Goal: Information Seeking & Learning: Check status

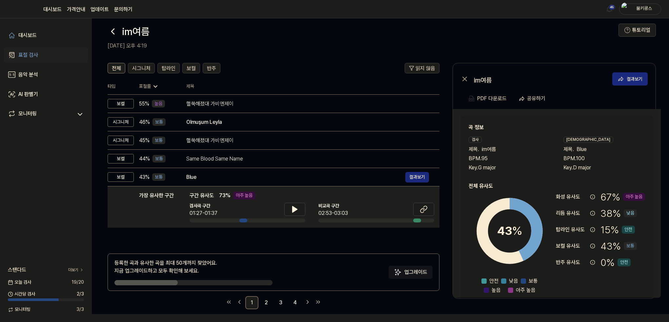
click at [116, 31] on icon at bounding box center [113, 31] width 10 height 10
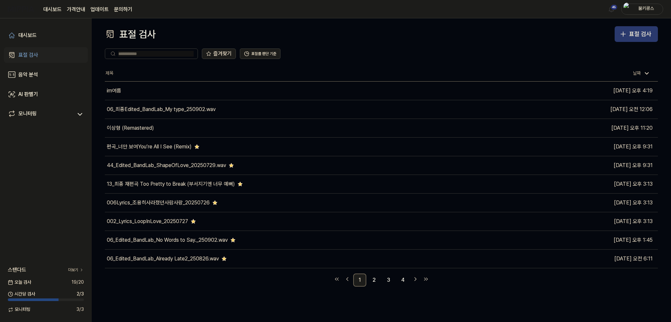
click at [646, 41] on button "표절 검사" at bounding box center [636, 34] width 43 height 16
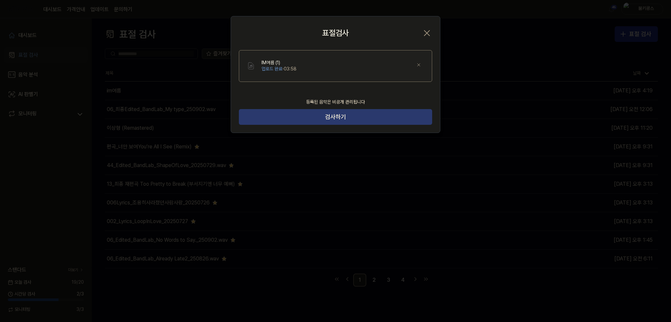
click at [350, 119] on button "검사하기" at bounding box center [335, 117] width 193 height 16
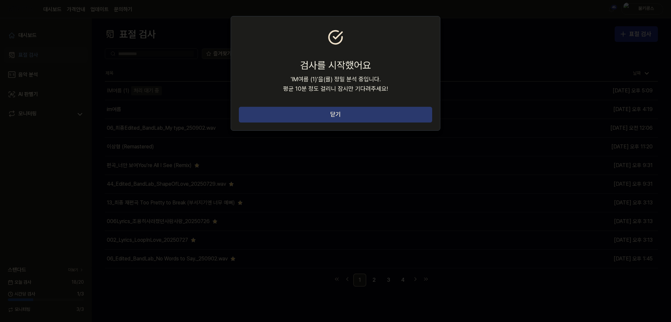
click at [368, 120] on button "닫기" at bounding box center [335, 115] width 193 height 16
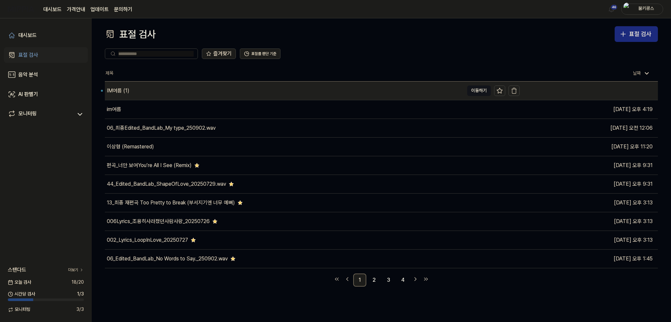
click at [124, 94] on div "IM여름 (1)" at bounding box center [118, 91] width 23 height 8
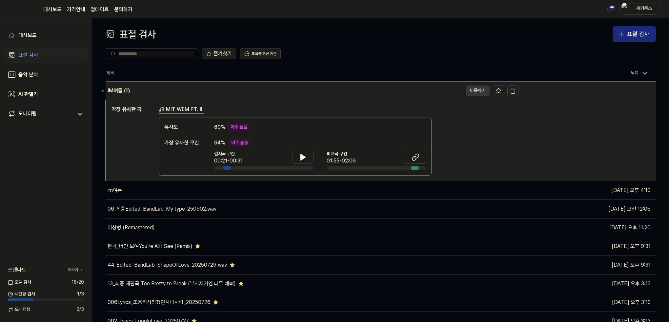
click at [471, 93] on button "이동하기" at bounding box center [478, 91] width 24 height 10
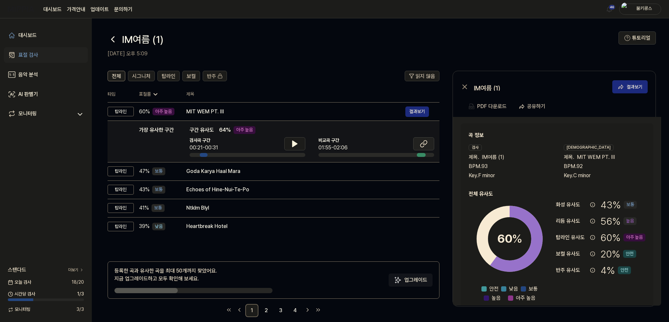
click at [426, 144] on icon at bounding box center [425, 143] width 4 height 4
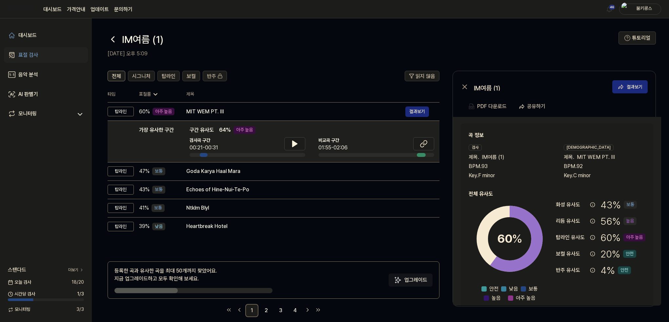
click at [112, 36] on icon at bounding box center [113, 39] width 10 height 10
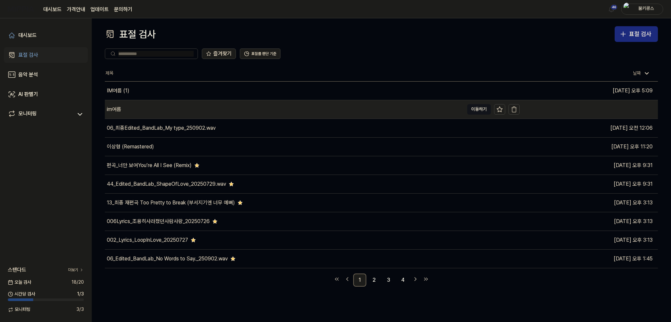
click at [169, 114] on div "im여름" at bounding box center [284, 109] width 359 height 18
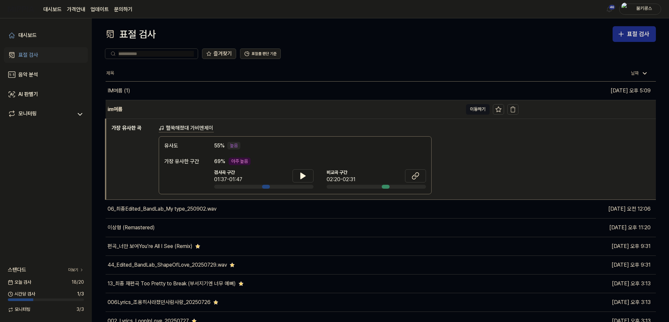
click at [167, 111] on div "im여름" at bounding box center [284, 109] width 357 height 18
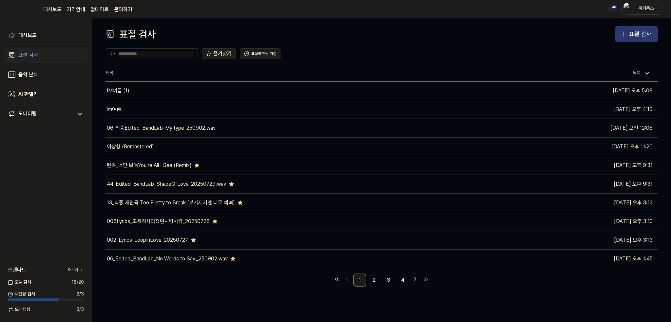
click at [626, 35] on icon "button" at bounding box center [624, 34] width 8 height 8
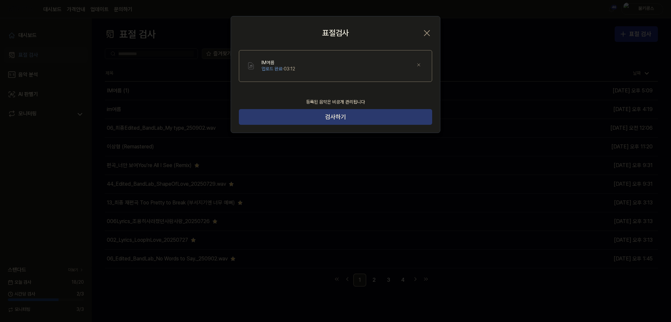
click at [353, 122] on button "검사하기" at bounding box center [335, 117] width 193 height 16
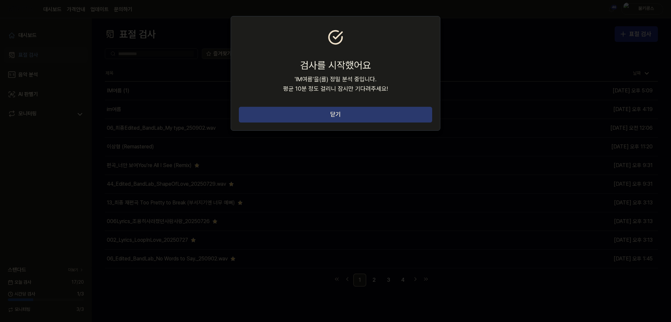
click at [354, 116] on button "닫기" at bounding box center [335, 115] width 193 height 16
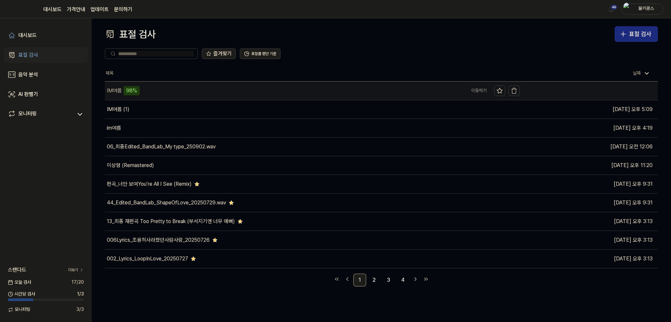
click at [153, 94] on div "IM여름 98%" at bounding box center [284, 91] width 359 height 18
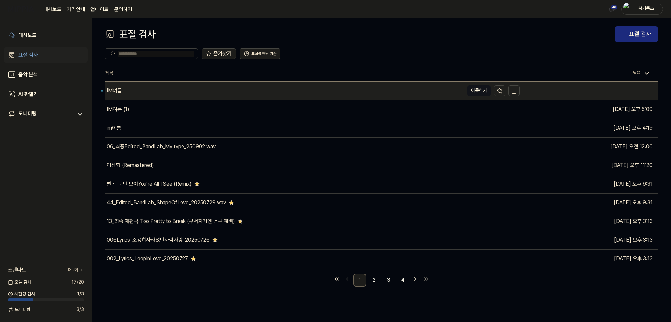
click at [141, 89] on div "IM여름" at bounding box center [284, 91] width 359 height 18
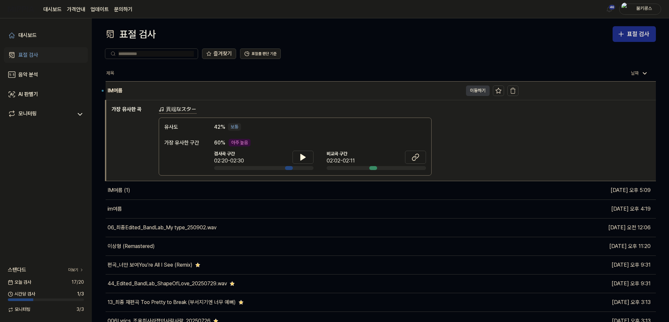
click at [473, 91] on button "이동하기" at bounding box center [478, 91] width 24 height 10
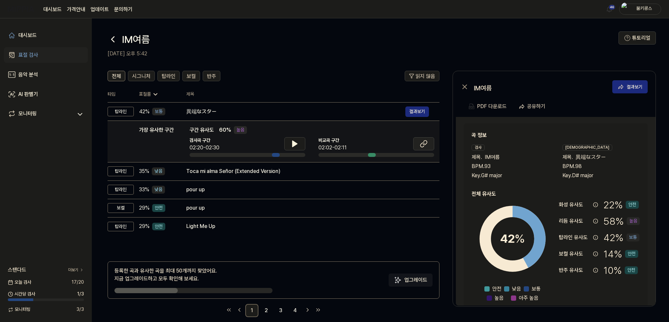
click at [424, 142] on icon at bounding box center [424, 144] width 8 height 8
click at [297, 140] on icon at bounding box center [295, 144] width 8 height 8
click at [297, 141] on icon at bounding box center [295, 144] width 8 height 8
click at [295, 144] on icon at bounding box center [294, 144] width 5 height 6
click at [295, 144] on icon at bounding box center [295, 143] width 1 height 5
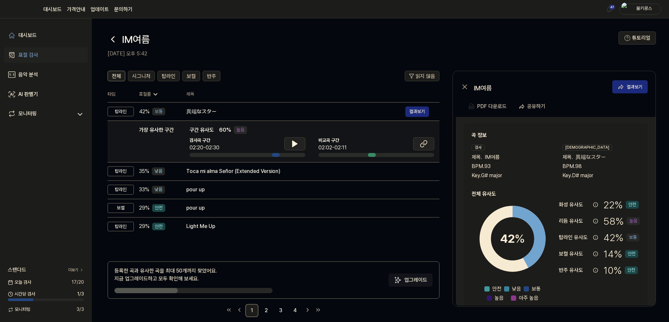
click at [414, 145] on button at bounding box center [423, 143] width 21 height 13
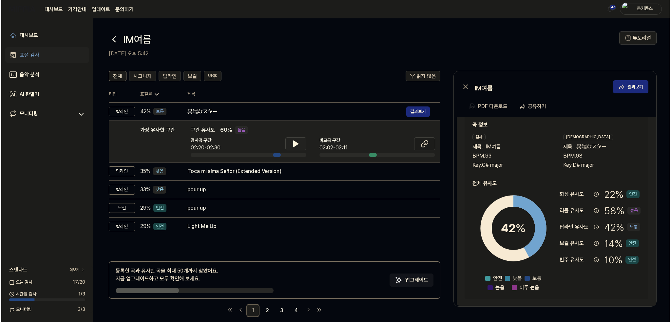
scroll to position [10, 0]
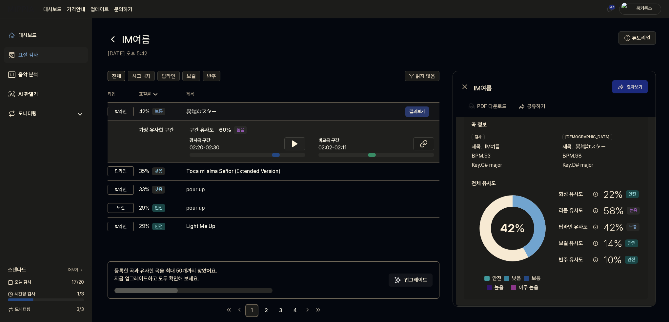
click at [412, 110] on button "결과보기" at bounding box center [417, 112] width 24 height 10
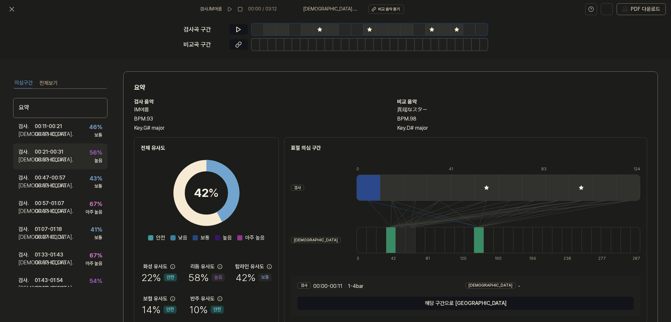
click at [67, 154] on div "검사 . 00:21 - 00:31 비교 . 00:33 - 00:43 56 % 높음" at bounding box center [60, 157] width 94 height 26
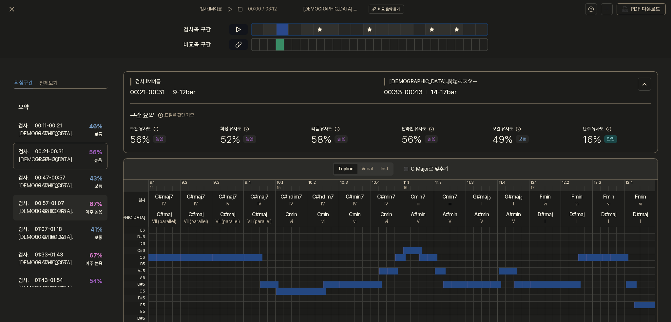
click at [63, 206] on div "00:57 - 01:07" at bounding box center [50, 204] width 30 height 8
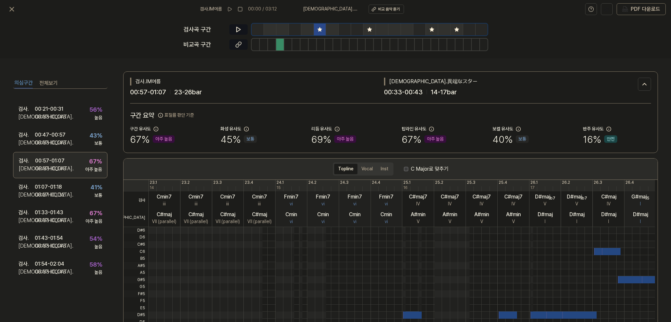
scroll to position [66, 0]
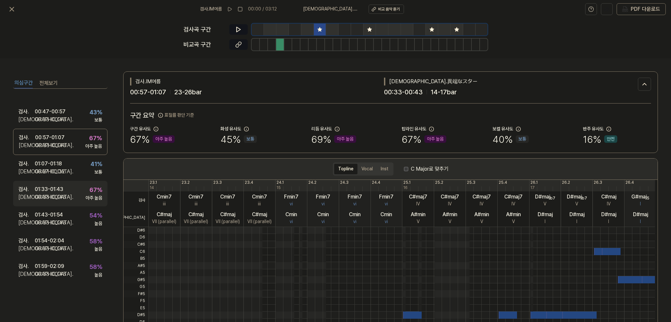
click at [63, 197] on div "00:33 - 00:43" at bounding box center [50, 197] width 31 height 8
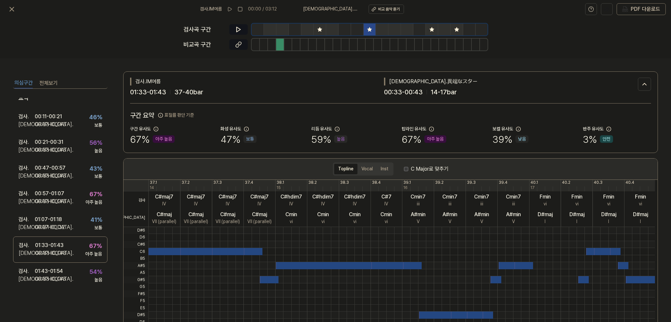
scroll to position [0, 0]
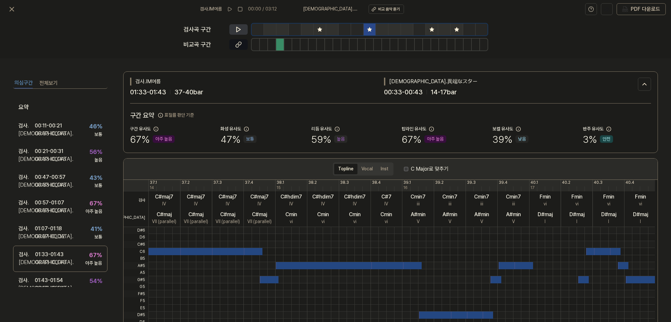
click at [236, 25] on button at bounding box center [238, 29] width 18 height 10
click at [245, 26] on button at bounding box center [238, 29] width 18 height 10
click at [243, 43] on button at bounding box center [238, 44] width 18 height 10
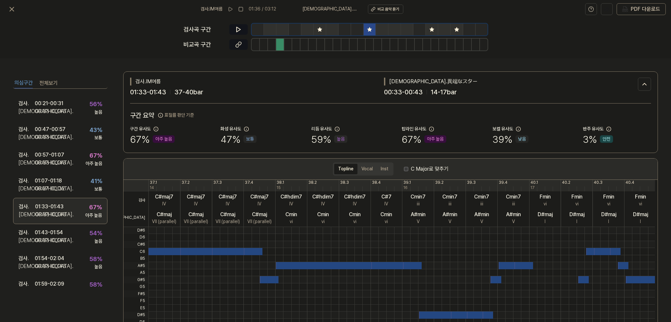
scroll to position [66, 0]
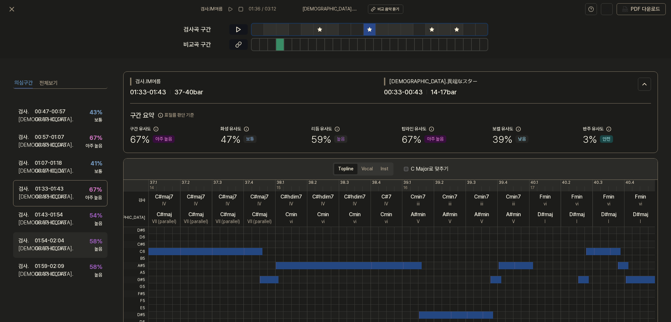
click at [61, 243] on div "01:54 - 02:04" at bounding box center [50, 241] width 30 height 8
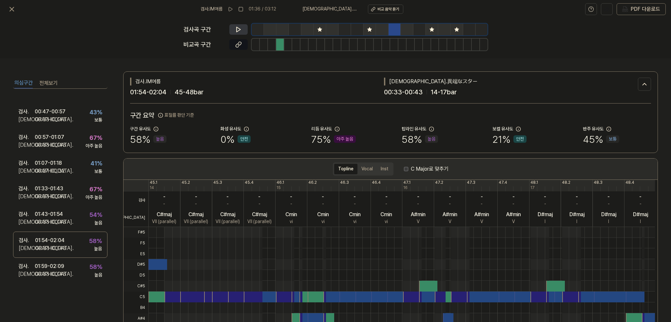
click at [239, 29] on icon at bounding box center [239, 29] width 4 height 5
click at [239, 29] on icon at bounding box center [239, 29] width 1 height 4
click at [243, 41] on button at bounding box center [238, 44] width 18 height 10
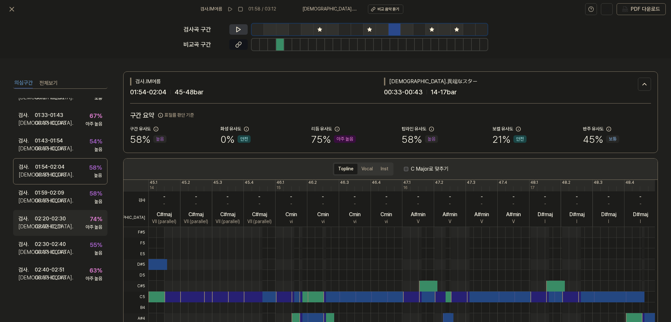
click at [52, 228] on div "02:02 - 02:11" at bounding box center [49, 227] width 28 height 8
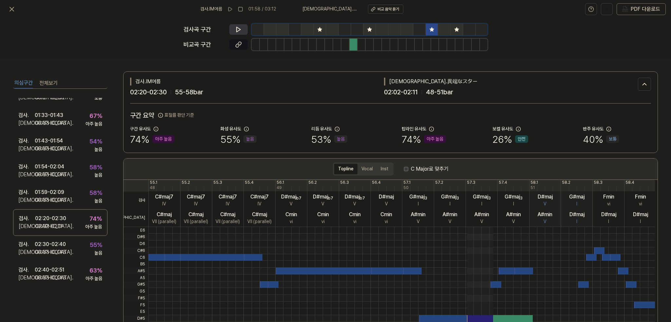
click at [240, 23] on div "검사곡 구간 비교곡 구간" at bounding box center [336, 38] width 304 height 40
click at [239, 30] on icon at bounding box center [239, 29] width 4 height 5
click at [239, 27] on icon at bounding box center [238, 29] width 7 height 7
click at [240, 47] on icon at bounding box center [238, 44] width 7 height 7
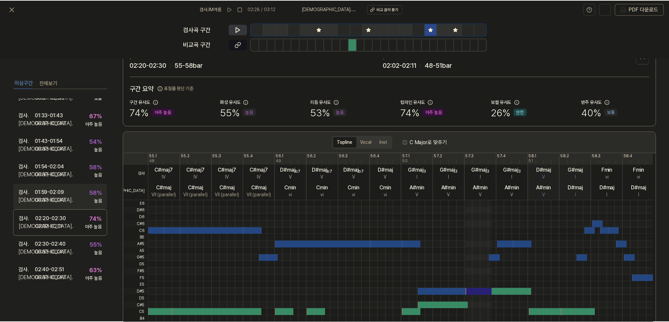
scroll to position [101, 0]
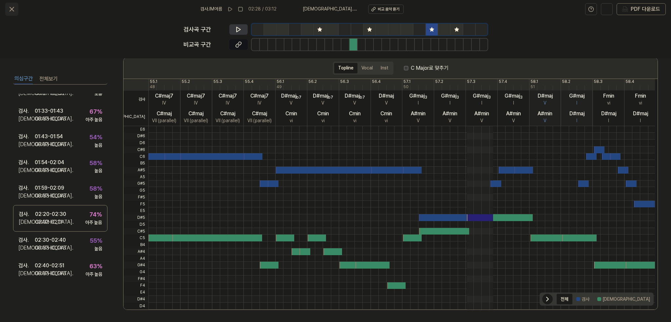
click at [9, 6] on icon at bounding box center [12, 9] width 8 height 8
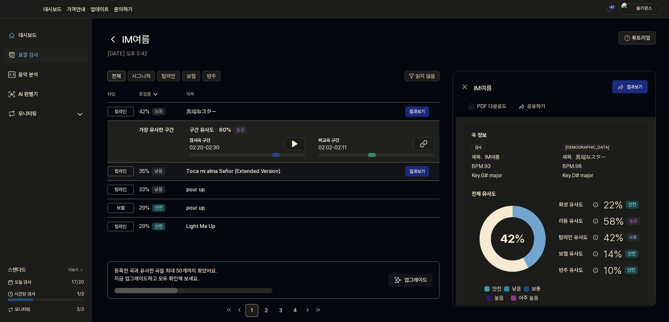
click at [238, 174] on div "Toca mi alma Señor (Extended Version)" at bounding box center [295, 171] width 219 height 8
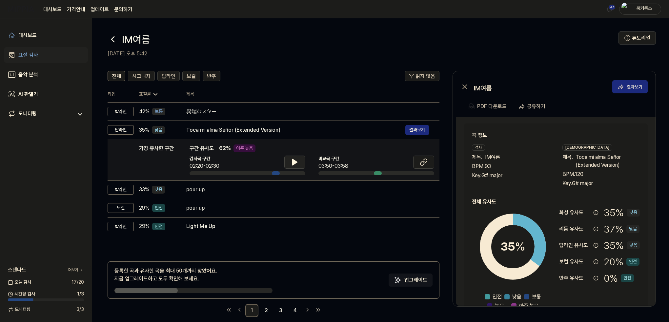
click at [299, 156] on button at bounding box center [294, 162] width 21 height 13
click at [300, 154] on div "가장 유사한 구간 구간 유사도 62 % 아주 높음 검사곡 구간 02:21/02:30 [GEOGRAPHIC_DATA] 구간 03:50-03:58" at bounding box center [311, 160] width 245 height 31
click at [293, 160] on icon at bounding box center [293, 162] width 1 height 5
click at [427, 162] on button at bounding box center [423, 162] width 21 height 13
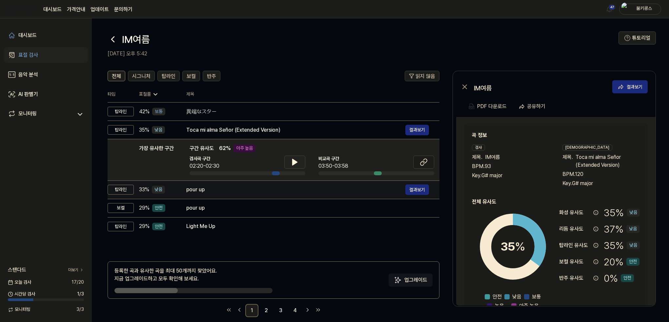
click at [241, 195] on td "pour up 결과보기" at bounding box center [308, 190] width 264 height 18
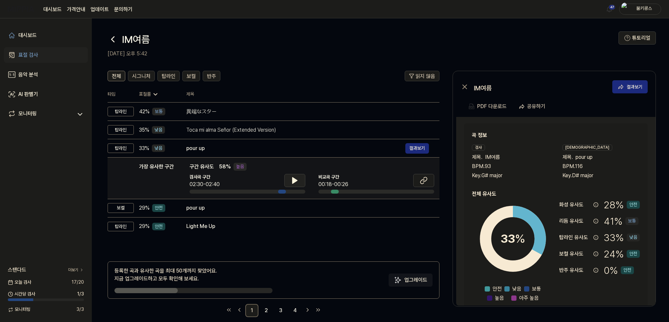
click at [295, 183] on icon at bounding box center [295, 181] width 8 height 8
click at [424, 182] on icon at bounding box center [424, 181] width 8 height 8
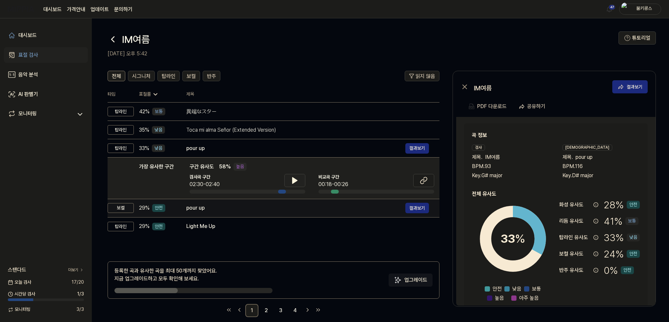
click at [203, 213] on td "pour up 결과보기" at bounding box center [308, 208] width 264 height 18
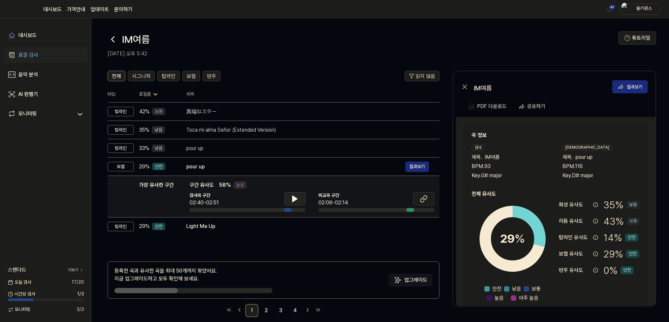
click at [296, 201] on icon at bounding box center [295, 199] width 8 height 8
click at [296, 201] on icon at bounding box center [295, 198] width 1 height 5
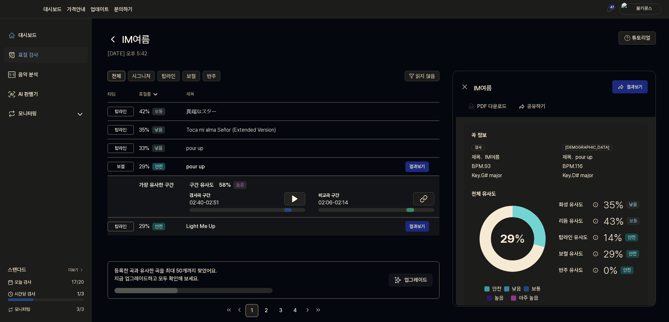
click at [262, 223] on div "Light Me Up" at bounding box center [295, 227] width 219 height 8
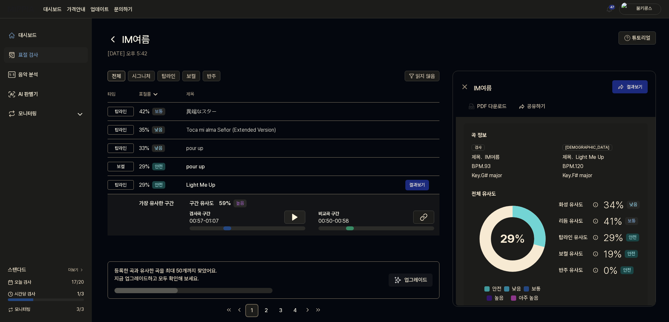
click at [297, 219] on icon at bounding box center [295, 217] width 8 height 8
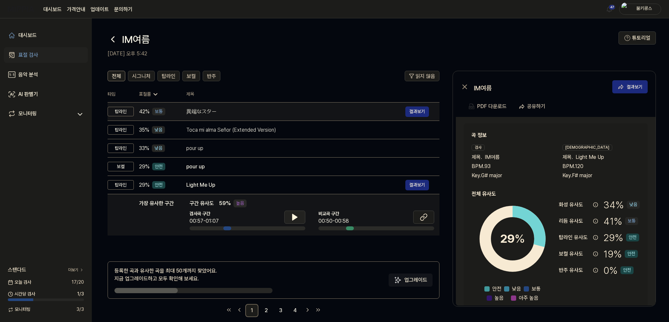
click at [215, 115] on div "異端なスター" at bounding box center [295, 112] width 219 height 8
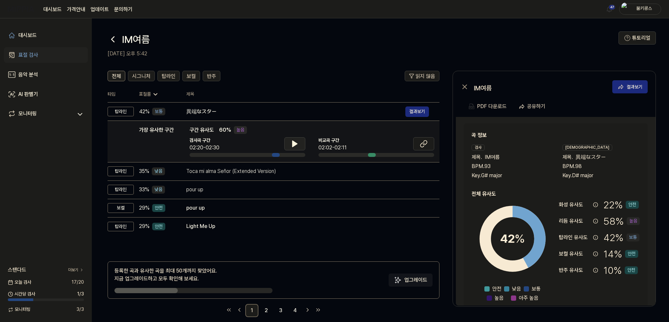
click at [292, 147] on icon at bounding box center [294, 144] width 5 height 6
click at [300, 145] on button at bounding box center [294, 143] width 21 height 13
click at [428, 142] on button at bounding box center [423, 143] width 21 height 13
click at [293, 145] on icon at bounding box center [294, 144] width 5 height 6
click at [293, 145] on icon at bounding box center [293, 143] width 1 height 5
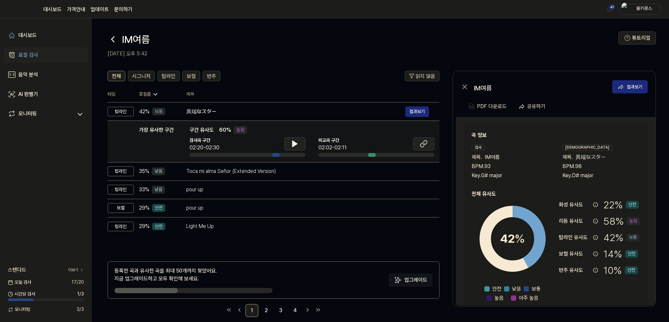
click at [424, 144] on icon at bounding box center [424, 144] width 8 height 8
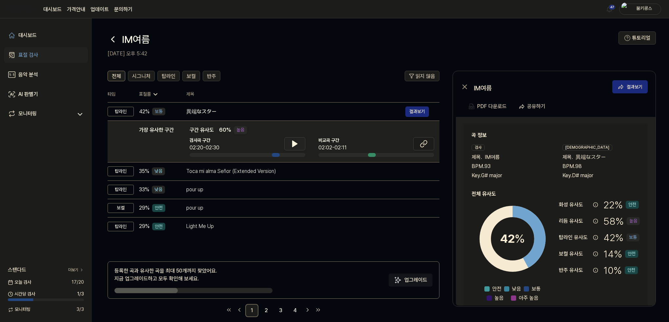
click at [290, 147] on button at bounding box center [294, 143] width 21 height 13
click at [299, 143] on button at bounding box center [294, 143] width 21 height 13
click at [357, 45] on div "IM여름" at bounding box center [363, 39] width 511 height 16
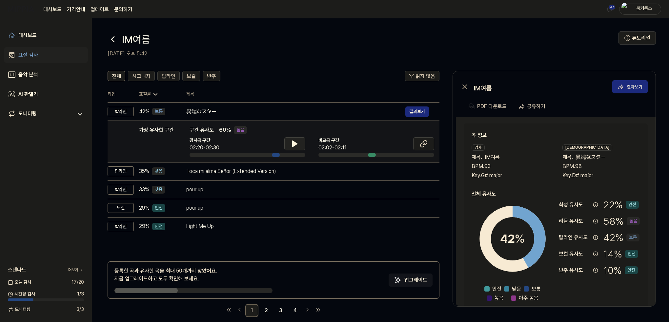
click at [293, 143] on icon at bounding box center [294, 144] width 5 height 6
drag, startPoint x: 293, startPoint y: 143, endPoint x: 353, endPoint y: 141, distance: 60.3
click at [293, 143] on icon at bounding box center [293, 143] width 1 height 5
click at [426, 148] on icon at bounding box center [424, 144] width 8 height 8
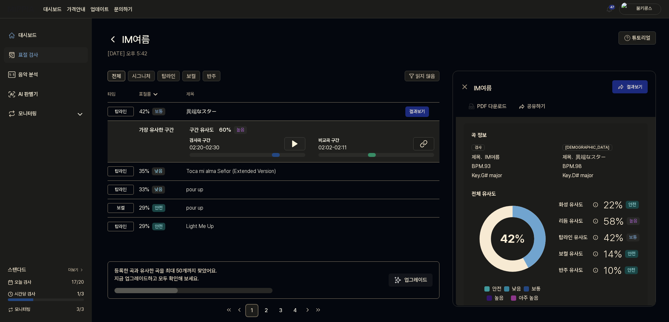
click at [292, 144] on icon at bounding box center [294, 144] width 5 height 6
click at [292, 144] on icon at bounding box center [295, 144] width 8 height 8
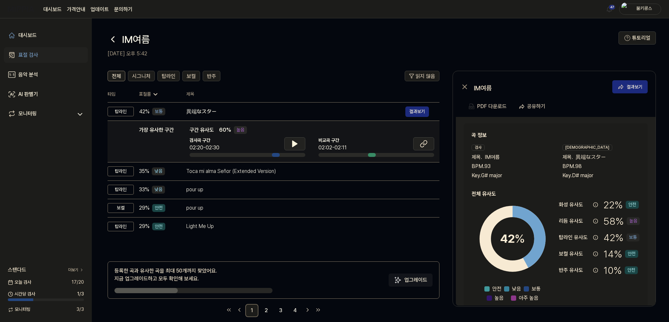
click at [428, 144] on button at bounding box center [423, 143] width 21 height 13
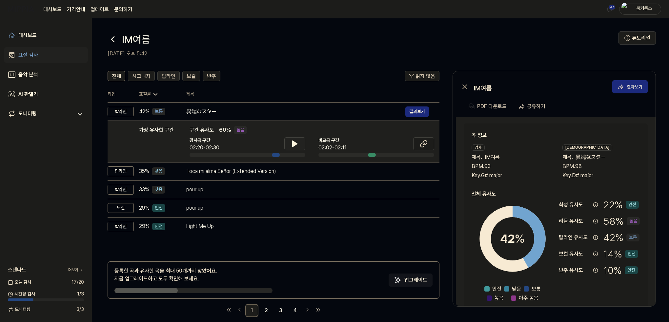
click at [169, 76] on span "탑라인" at bounding box center [169, 76] width 14 height 8
click at [116, 78] on span "전체" at bounding box center [116, 76] width 9 height 8
click at [34, 36] on div "대시보드" at bounding box center [27, 35] width 18 height 8
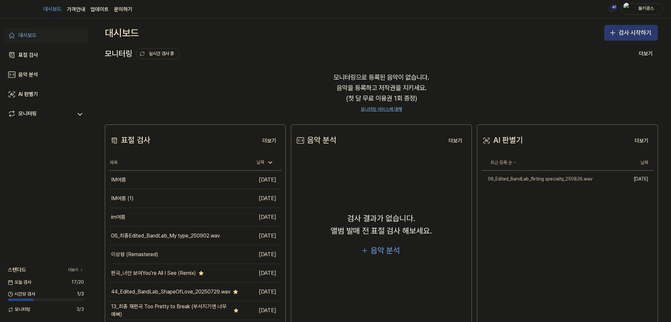
click at [614, 36] on icon "button" at bounding box center [613, 33] width 8 height 8
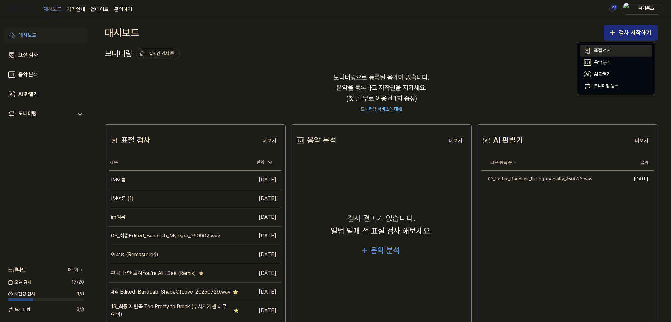
click at [612, 50] on button "표절 검사" at bounding box center [616, 51] width 73 height 12
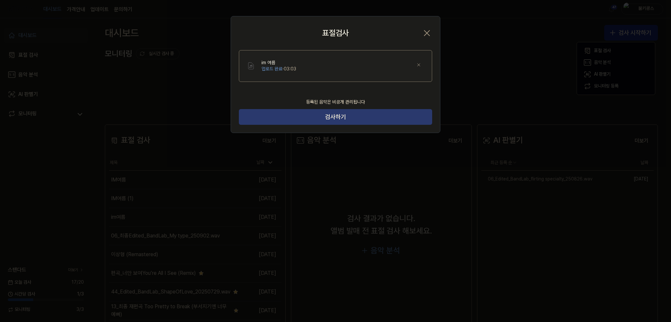
click at [344, 119] on button "검사하기" at bounding box center [335, 117] width 193 height 16
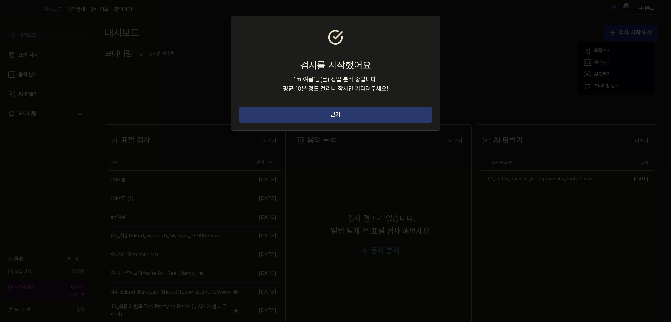
click at [344, 119] on button "닫기" at bounding box center [335, 115] width 193 height 16
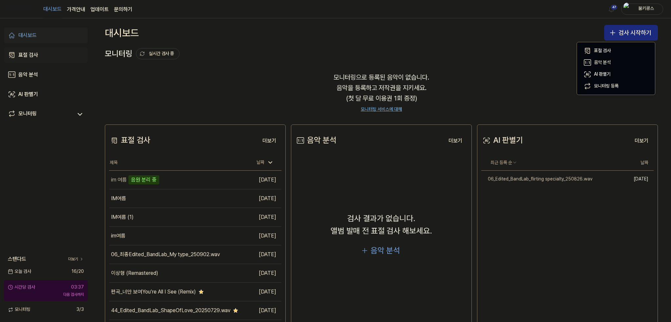
click at [33, 53] on div "표절 검사" at bounding box center [28, 55] width 20 height 8
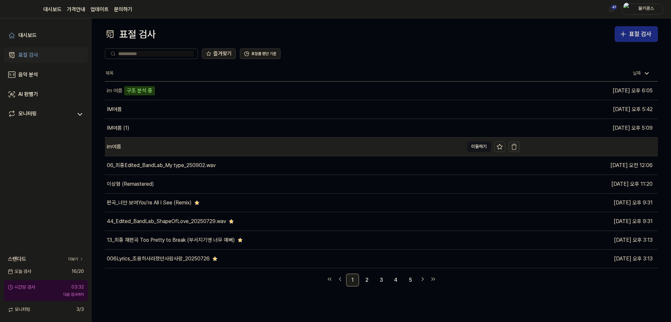
click at [515, 148] on icon "button" at bounding box center [514, 147] width 7 height 7
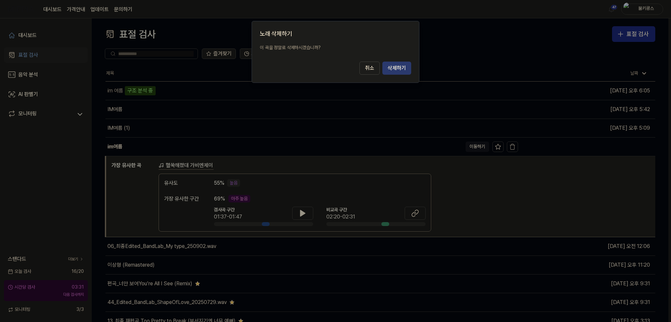
click at [397, 69] on button "삭제하기" at bounding box center [397, 68] width 29 height 13
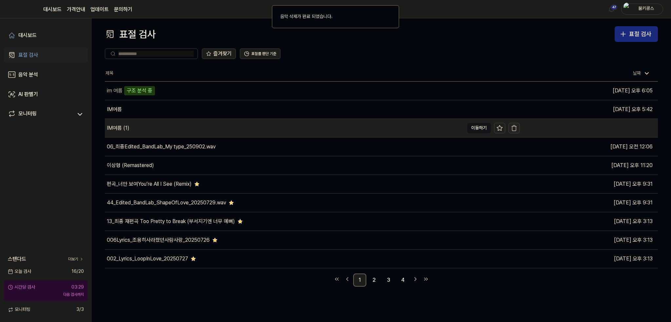
click at [518, 126] on button "button" at bounding box center [514, 128] width 11 height 10
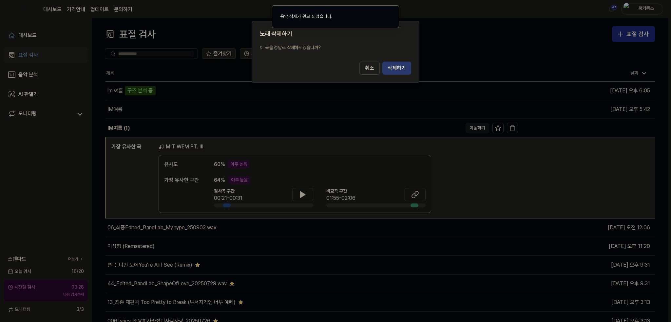
click at [404, 66] on button "삭제하기" at bounding box center [397, 68] width 29 height 13
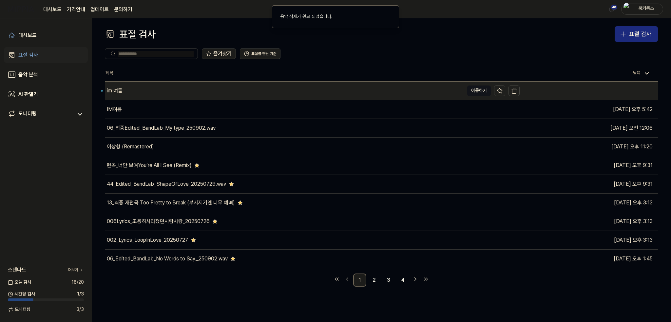
click at [132, 88] on div "im 여름" at bounding box center [284, 91] width 359 height 18
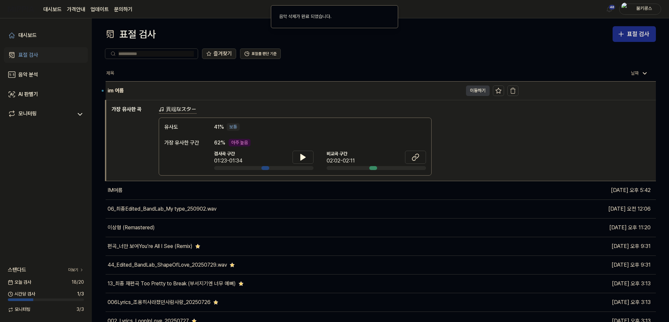
click at [472, 94] on button "이동하기" at bounding box center [478, 91] width 24 height 10
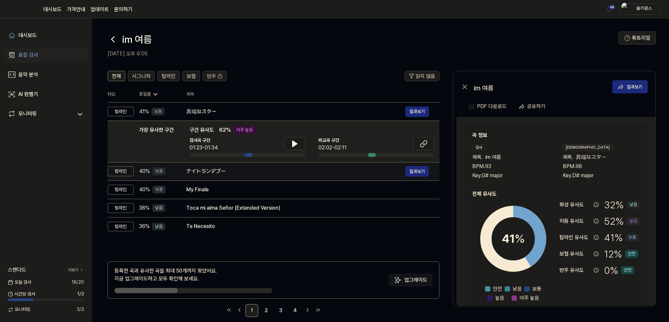
click at [233, 169] on div "ナイトランデブー" at bounding box center [295, 171] width 219 height 8
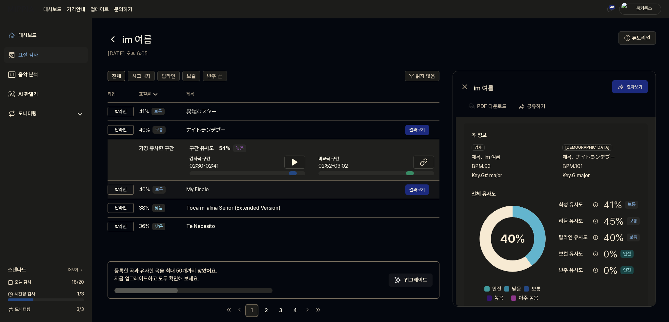
click at [219, 185] on div "My Finale 결과보기" at bounding box center [307, 190] width 243 height 10
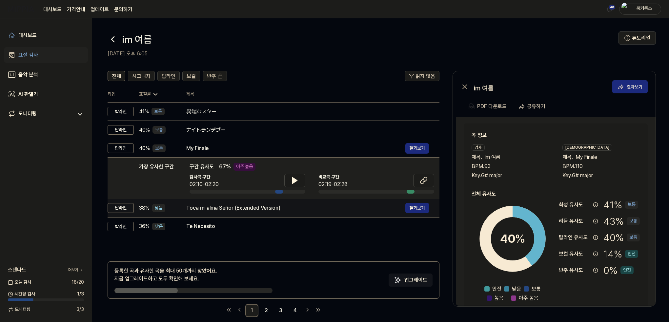
click at [224, 205] on div "Toca mi alma Señor (Extended Version)" at bounding box center [295, 208] width 219 height 8
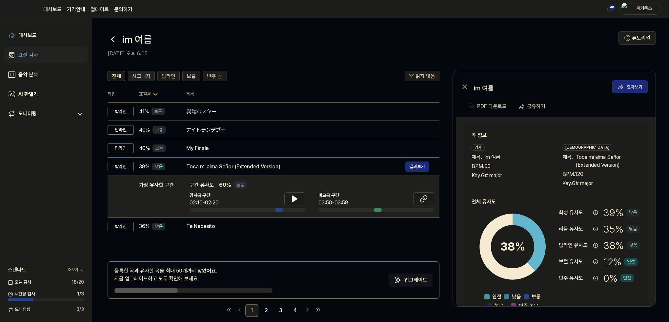
click at [142, 78] on span "시그니처" at bounding box center [141, 76] width 18 height 8
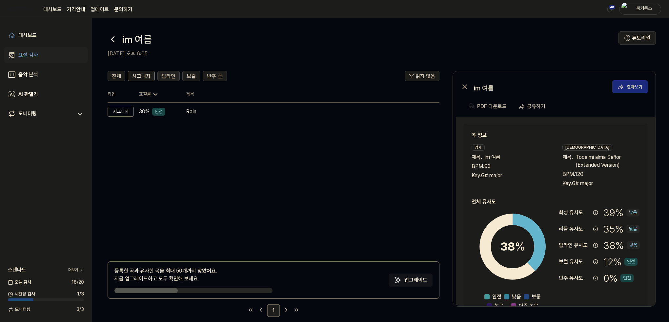
click at [165, 76] on span "탑라인" at bounding box center [169, 76] width 14 height 8
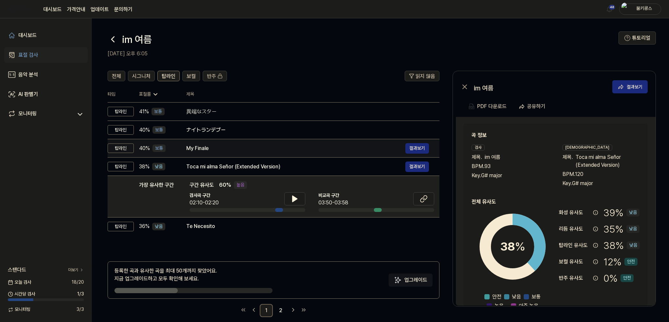
click at [204, 146] on div "My Finale" at bounding box center [295, 149] width 219 height 8
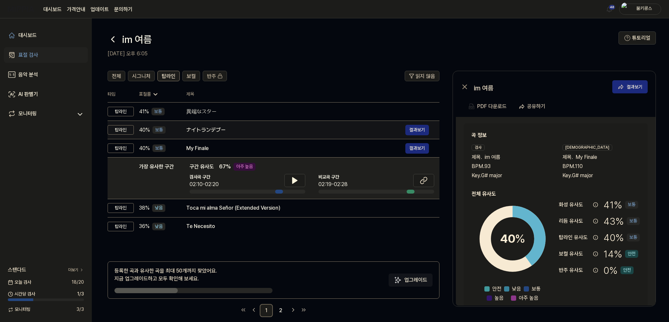
click at [214, 128] on div "ナイトランデブー" at bounding box center [295, 130] width 219 height 8
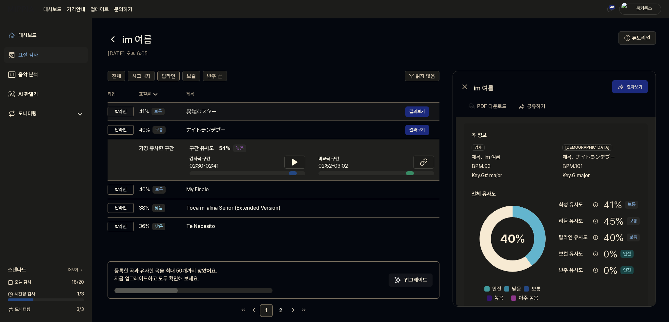
click at [214, 114] on div "異端なスター" at bounding box center [295, 112] width 219 height 8
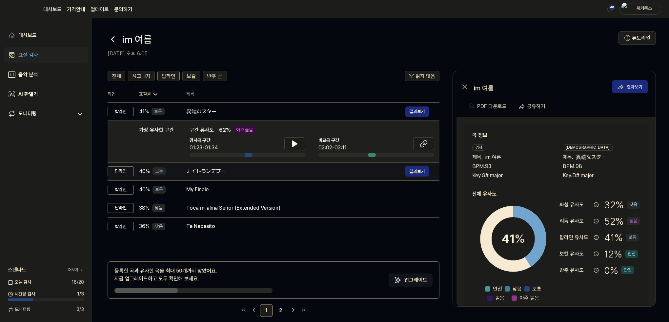
click at [212, 170] on div "ナイトランデブー" at bounding box center [295, 171] width 219 height 8
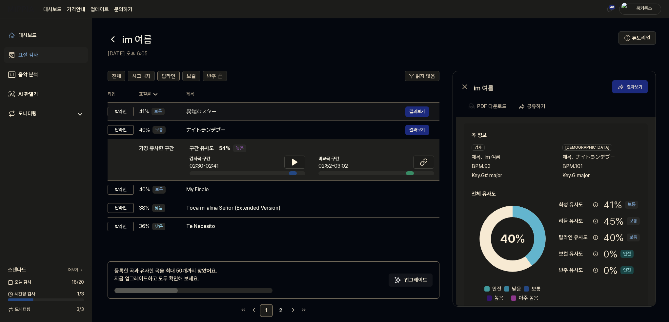
click at [212, 109] on div "異端なスター" at bounding box center [295, 112] width 219 height 8
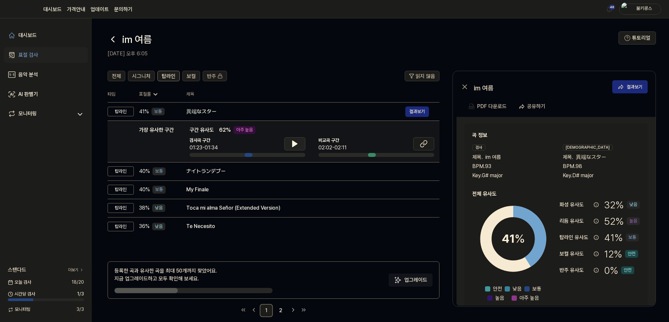
click at [294, 145] on icon at bounding box center [294, 144] width 5 height 6
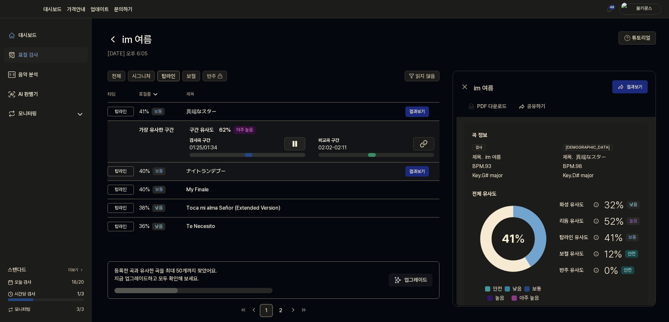
click at [266, 173] on div "ナイトランデブー" at bounding box center [295, 171] width 219 height 8
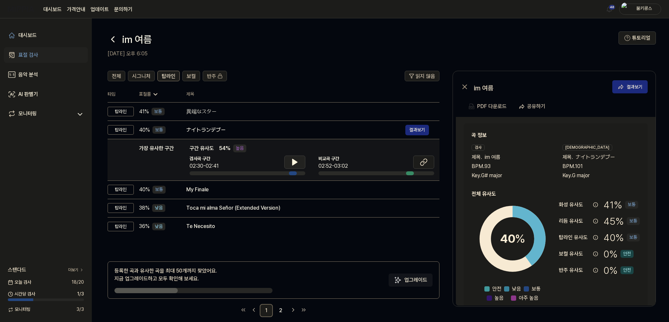
click at [296, 164] on icon at bounding box center [295, 162] width 8 height 8
click at [295, 161] on icon at bounding box center [295, 162] width 1 height 5
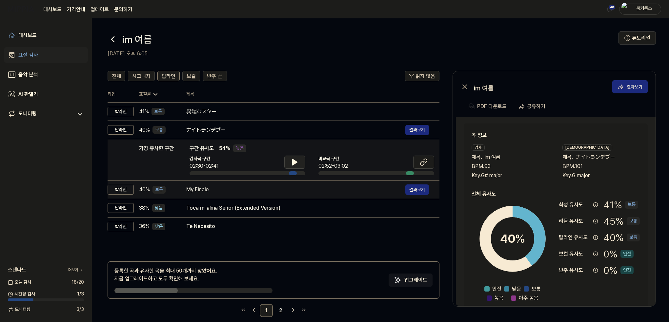
click at [253, 192] on div "My Finale" at bounding box center [295, 190] width 219 height 8
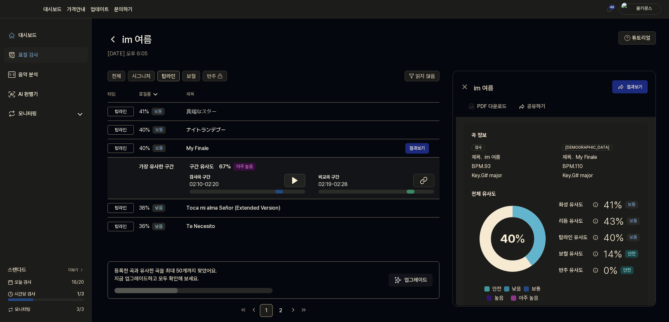
click at [295, 177] on icon at bounding box center [295, 181] width 8 height 8
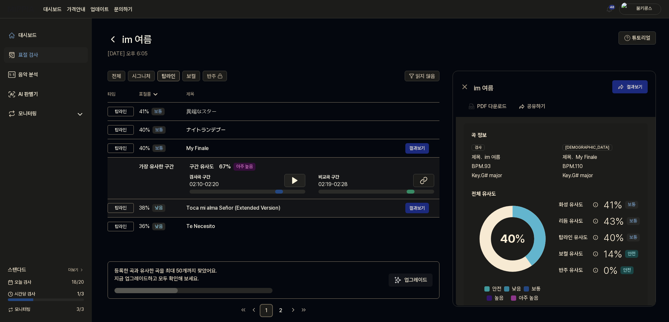
click at [267, 207] on div "Toca mi alma Señor (Extended Version)" at bounding box center [295, 208] width 219 height 8
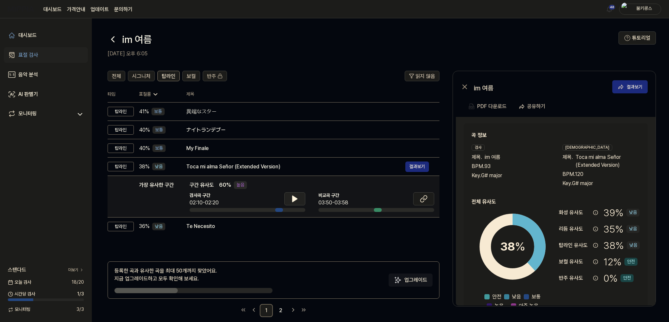
click at [290, 198] on button at bounding box center [294, 198] width 21 height 13
click at [423, 200] on icon at bounding box center [425, 198] width 4 height 4
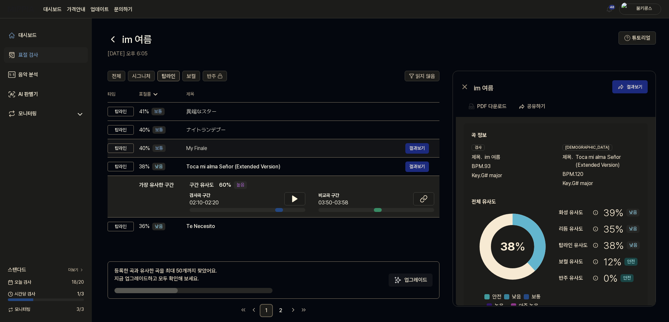
click at [221, 146] on div "My Finale" at bounding box center [295, 149] width 219 height 8
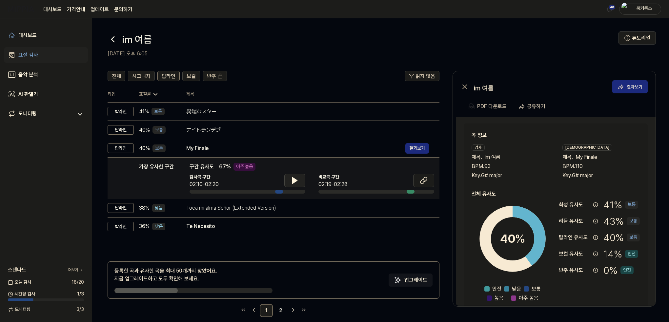
click at [284, 182] on button at bounding box center [294, 180] width 21 height 13
click at [294, 181] on icon at bounding box center [295, 181] width 8 height 8
click at [422, 182] on icon at bounding box center [424, 181] width 8 height 8
click at [427, 181] on icon at bounding box center [424, 181] width 8 height 8
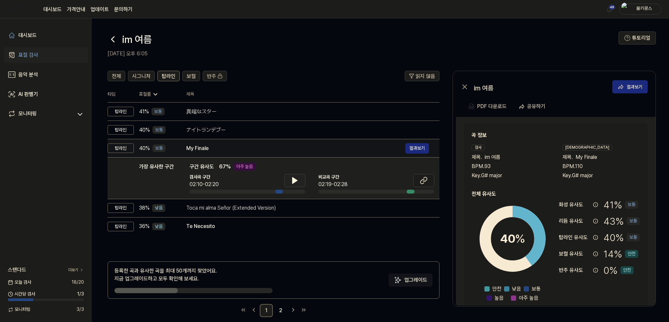
click at [298, 145] on div "My Finale" at bounding box center [295, 149] width 219 height 8
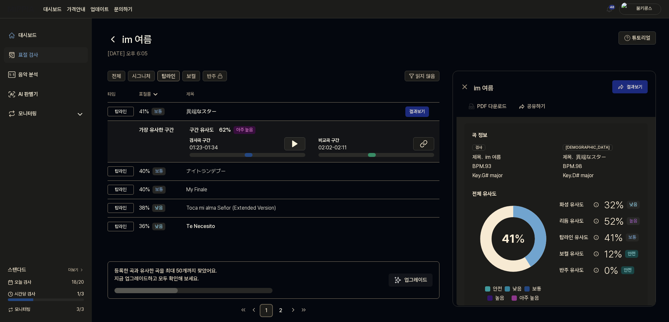
click at [291, 141] on icon at bounding box center [295, 144] width 8 height 8
click at [295, 143] on icon at bounding box center [295, 143] width 1 height 5
click at [420, 143] on icon at bounding box center [424, 144] width 8 height 8
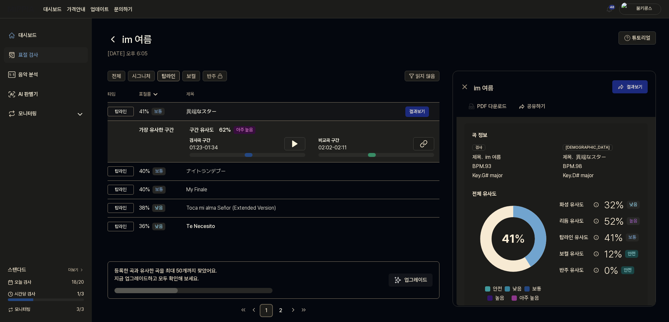
click at [223, 111] on div "異端なスター" at bounding box center [295, 112] width 219 height 8
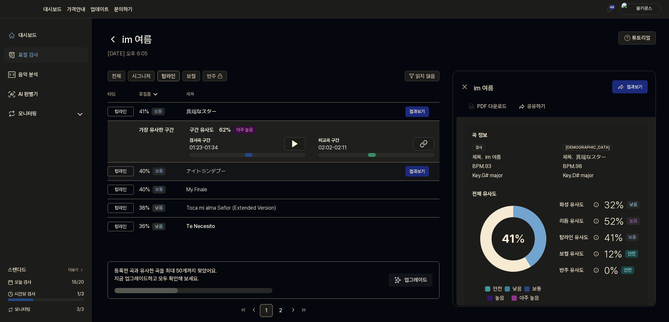
click at [267, 167] on div "ナイトランデブー" at bounding box center [295, 171] width 219 height 8
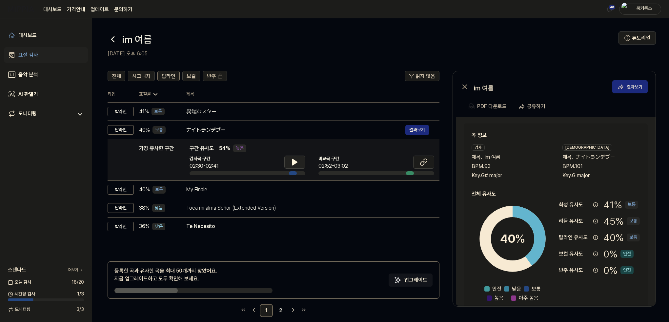
click at [296, 162] on icon at bounding box center [294, 162] width 5 height 6
click at [296, 162] on icon at bounding box center [295, 162] width 1 height 5
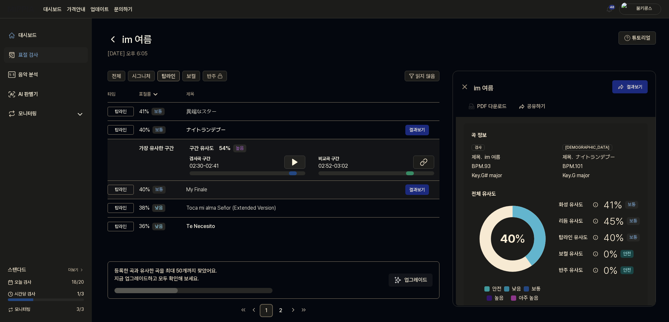
click at [270, 190] on div "My Finale" at bounding box center [295, 190] width 219 height 8
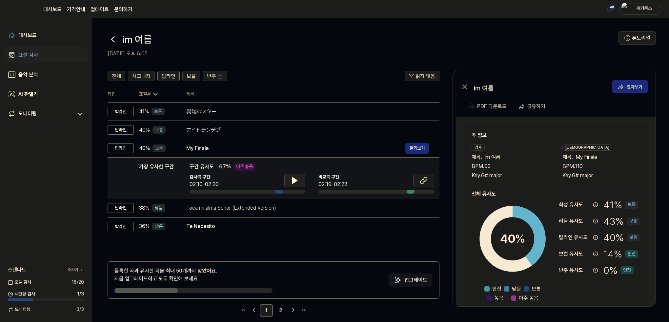
click at [298, 180] on icon at bounding box center [295, 181] width 8 height 8
drag, startPoint x: 296, startPoint y: 178, endPoint x: 412, endPoint y: 187, distance: 115.7
click at [298, 178] on icon at bounding box center [295, 181] width 8 height 8
click at [430, 181] on button at bounding box center [423, 180] width 21 height 13
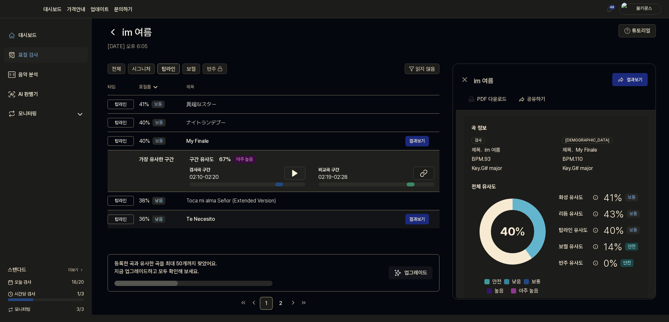
scroll to position [8, 0]
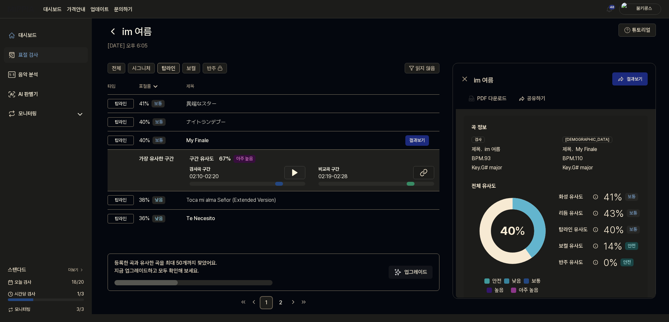
click at [228, 223] on div "Te Necesito 결과보기" at bounding box center [307, 219] width 243 height 8
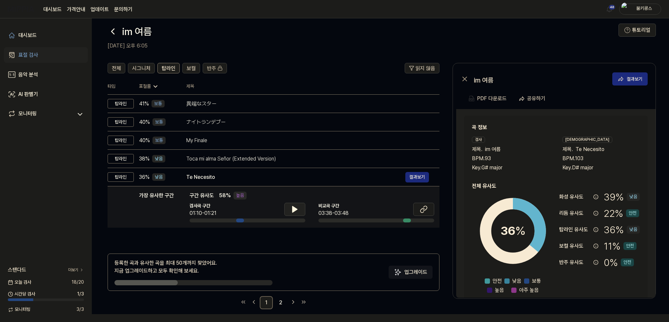
click at [301, 210] on button at bounding box center [294, 209] width 21 height 13
click at [421, 206] on icon at bounding box center [424, 210] width 8 height 8
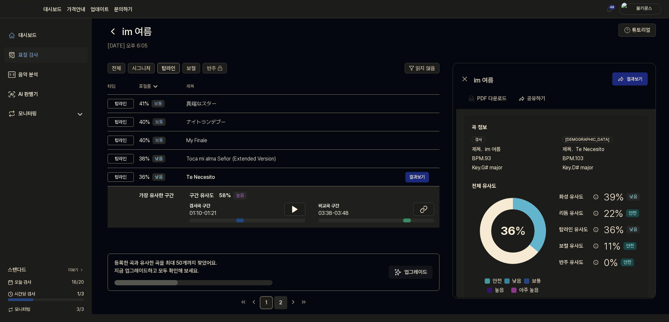
click at [279, 306] on link "2" at bounding box center [280, 302] width 13 height 13
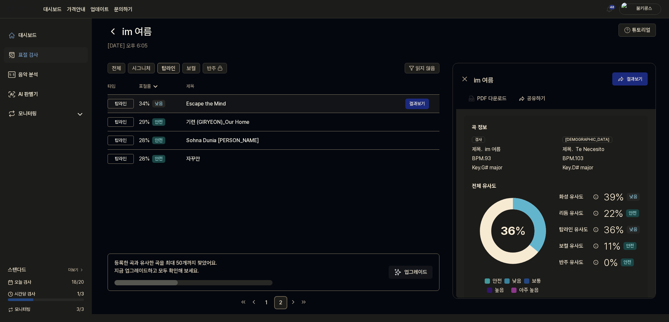
click at [249, 106] on div "Escape the Mind" at bounding box center [295, 104] width 219 height 8
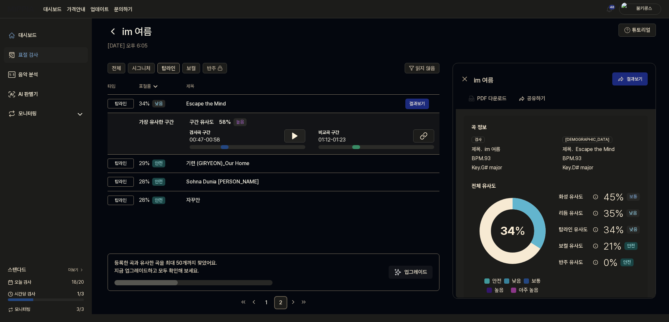
click at [293, 136] on icon at bounding box center [294, 136] width 5 height 6
click at [293, 136] on icon at bounding box center [293, 135] width 1 height 5
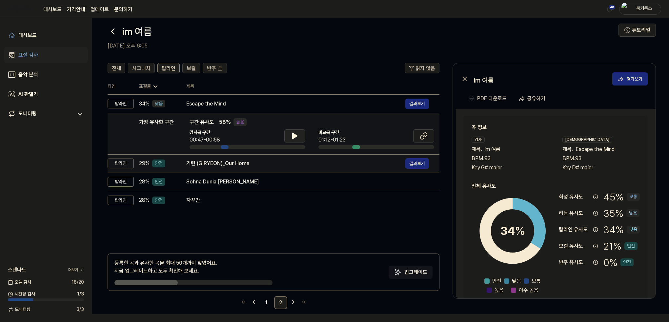
click at [271, 165] on div "기련 (GIRYEON)_Our Home" at bounding box center [295, 164] width 219 height 8
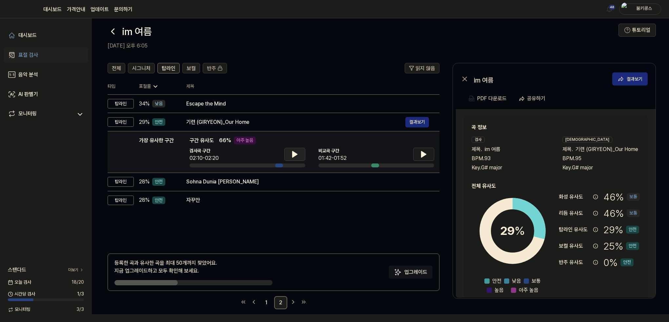
click at [292, 157] on icon at bounding box center [294, 154] width 5 height 6
click at [293, 155] on icon at bounding box center [293, 154] width 1 height 5
click at [423, 156] on icon at bounding box center [423, 154] width 5 height 6
click at [294, 152] on icon at bounding box center [294, 154] width 5 height 6
click at [421, 152] on icon at bounding box center [423, 154] width 5 height 6
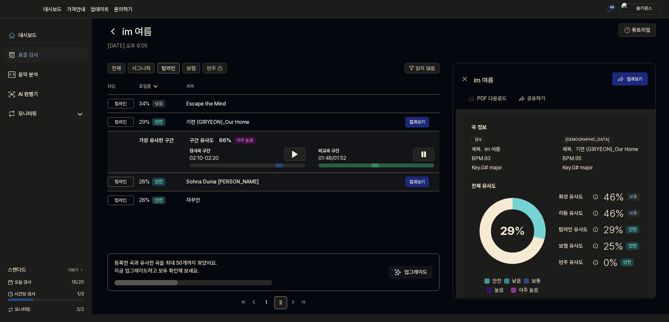
click at [309, 187] on td "Sohna Dunia Ty Aya 결과보기" at bounding box center [308, 182] width 264 height 18
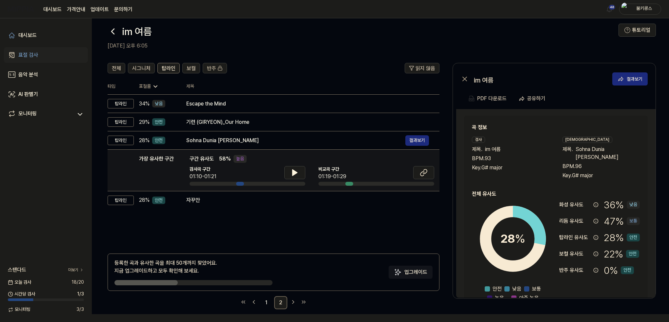
click at [306, 170] on div "검사곡 구간 01:10-01:21 [GEOGRAPHIC_DATA] 구간 01:19-01:29" at bounding box center [311, 176] width 245 height 20
click at [293, 170] on icon at bounding box center [294, 173] width 5 height 6
click at [294, 171] on icon at bounding box center [295, 173] width 8 height 8
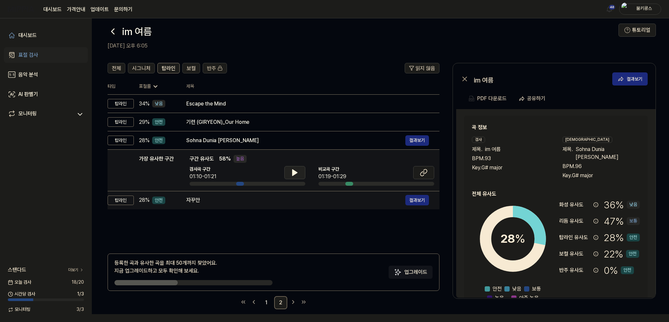
click at [288, 196] on div "자꾸만" at bounding box center [295, 200] width 219 height 8
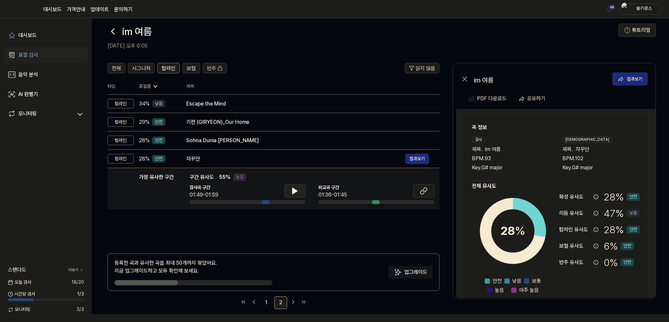
click at [288, 197] on button at bounding box center [294, 191] width 21 height 13
click at [296, 193] on icon at bounding box center [295, 190] width 1 height 5
click at [428, 190] on button at bounding box center [423, 191] width 21 height 13
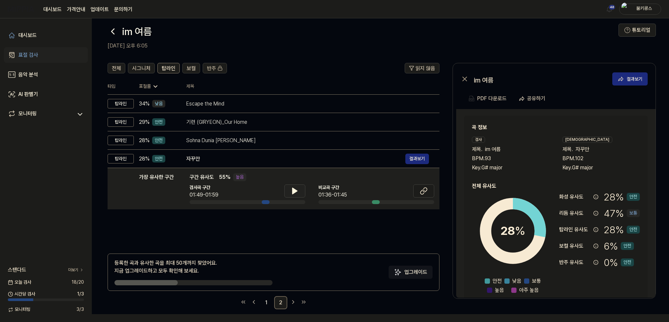
click at [295, 192] on icon at bounding box center [294, 191] width 5 height 6
click at [295, 192] on icon at bounding box center [295, 190] width 1 height 5
click at [115, 27] on icon at bounding box center [113, 31] width 10 height 10
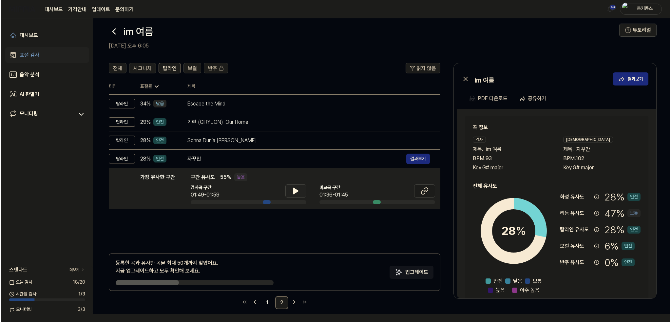
scroll to position [0, 0]
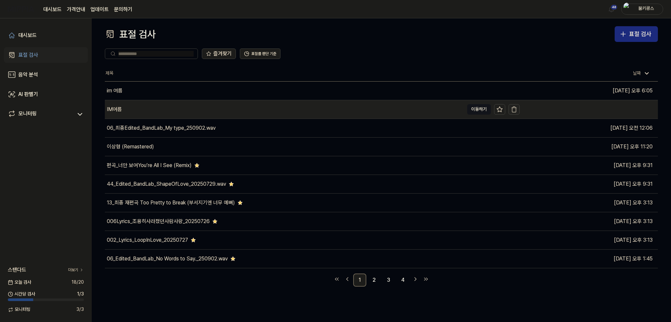
click at [516, 108] on icon "button" at bounding box center [514, 108] width 5 height 0
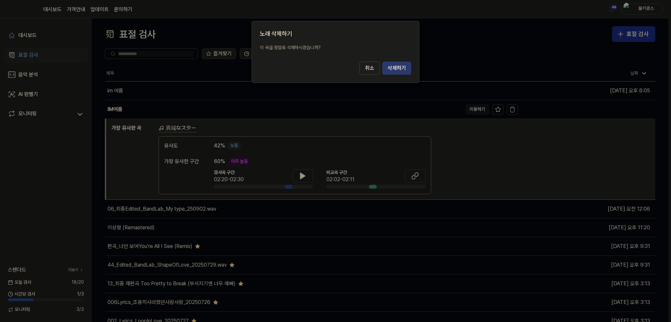
click at [403, 66] on button "삭제하기" at bounding box center [397, 68] width 29 height 13
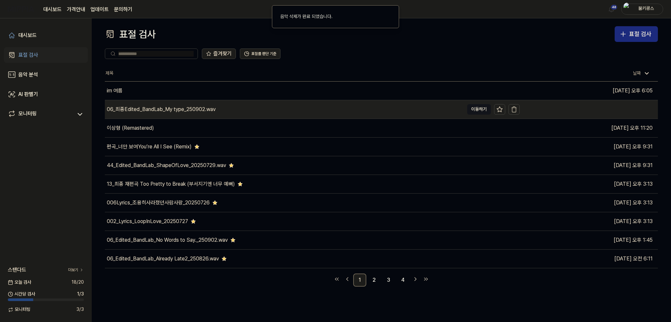
click at [324, 107] on div "06_최종Edited_BandLab_My type_250902.wav" at bounding box center [284, 109] width 359 height 18
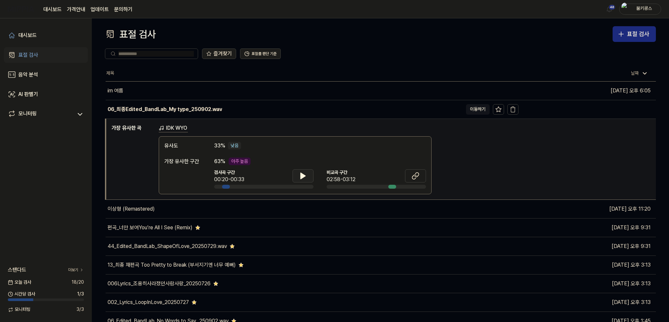
click at [308, 175] on button at bounding box center [302, 175] width 21 height 13
click at [304, 175] on icon at bounding box center [304, 175] width 1 height 5
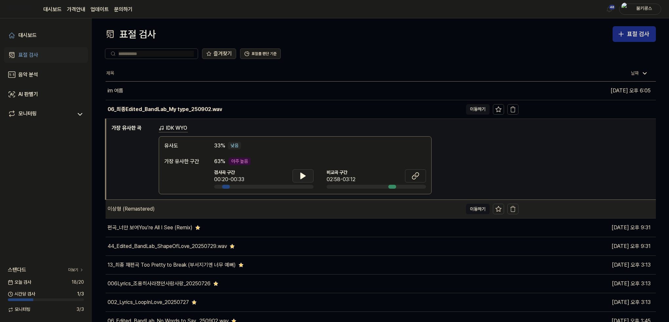
click at [194, 207] on div "이상형 (Remastered)" at bounding box center [284, 209] width 357 height 18
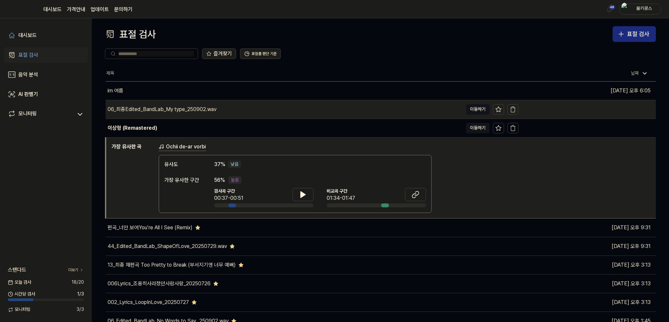
click at [233, 117] on div "06_최종Edited_BandLab_My type_250902.wav" at bounding box center [284, 109] width 357 height 18
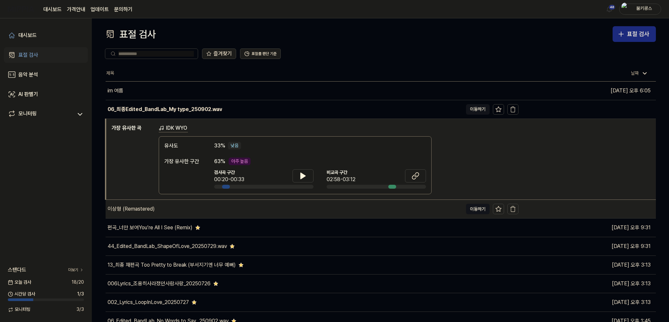
click at [198, 207] on div "이상형 (Remastered)" at bounding box center [284, 209] width 357 height 18
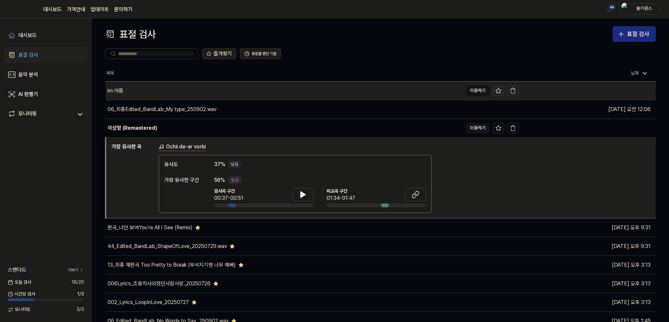
click at [498, 90] on icon at bounding box center [498, 91] width 7 height 7
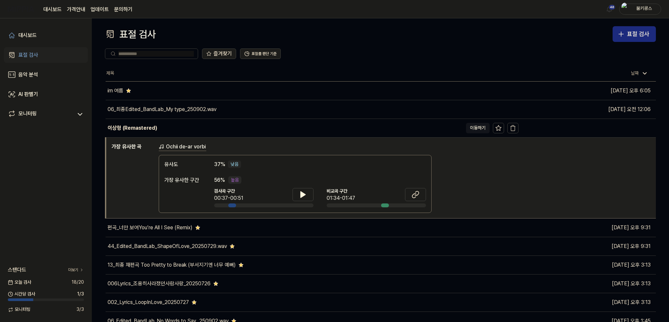
click at [344, 32] on div "표절 검사 표절 검사" at bounding box center [380, 34] width 551 height 16
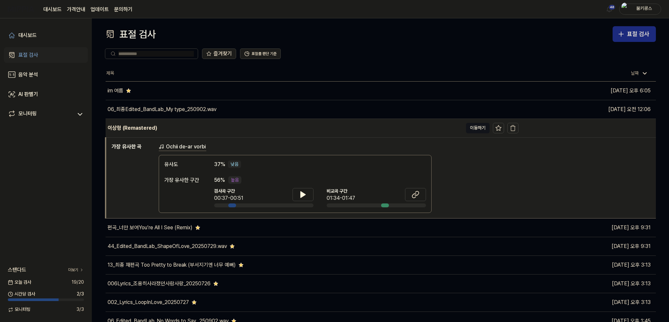
click at [218, 124] on div "이상형 (Remastered)" at bounding box center [284, 128] width 357 height 18
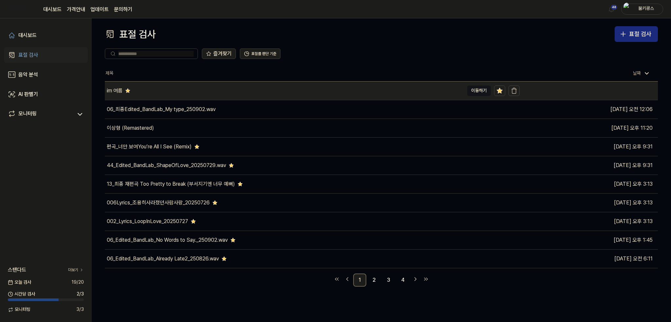
click at [455, 94] on div "im 여름" at bounding box center [284, 91] width 359 height 18
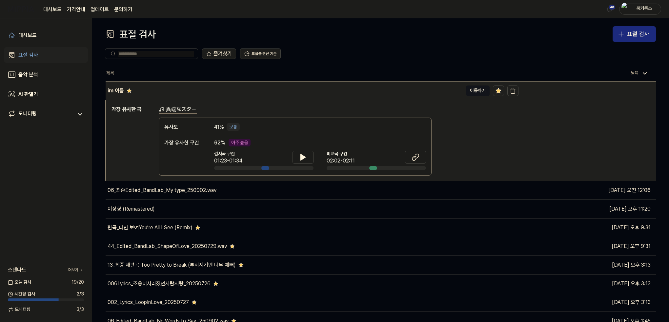
click at [396, 96] on div "im 여름" at bounding box center [284, 91] width 357 height 18
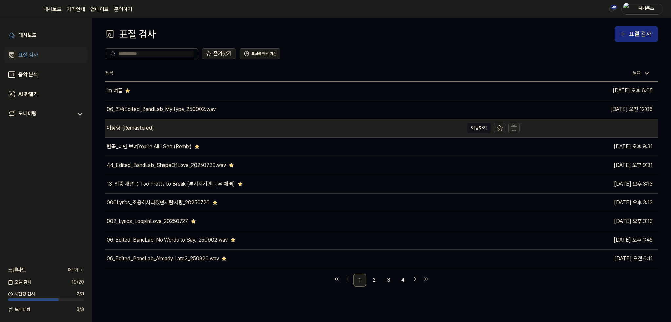
click at [516, 128] on icon "button" at bounding box center [514, 128] width 7 height 7
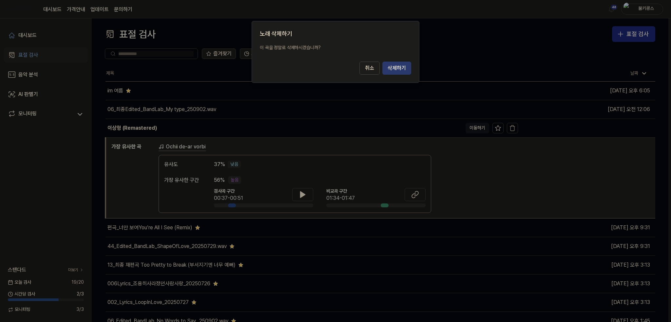
click at [393, 70] on button "삭제하기" at bounding box center [397, 68] width 29 height 13
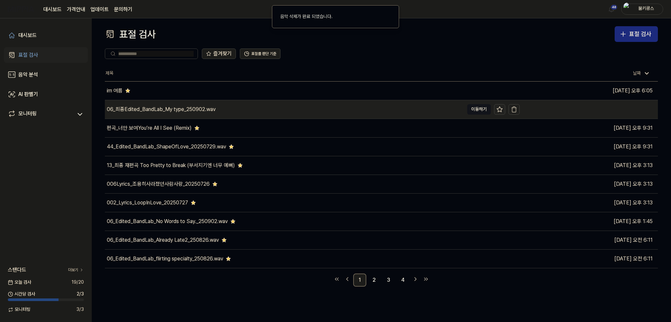
click at [501, 108] on icon at bounding box center [500, 109] width 7 height 7
